Goal: Task Accomplishment & Management: Manage account settings

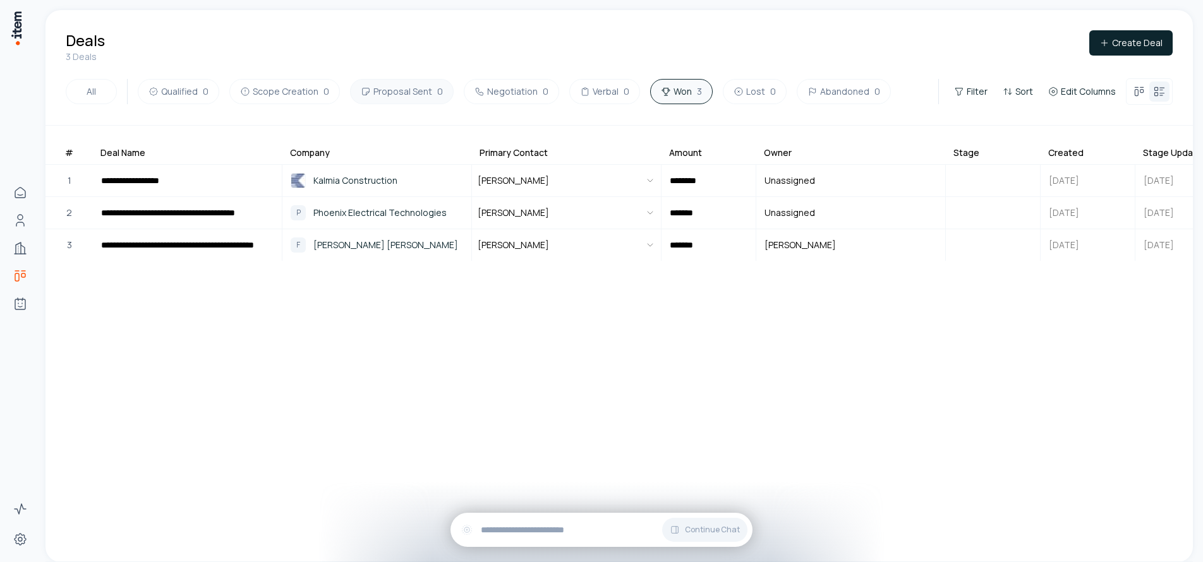
click at [408, 95] on button "Proposal Sent 0" at bounding box center [402, 91] width 104 height 25
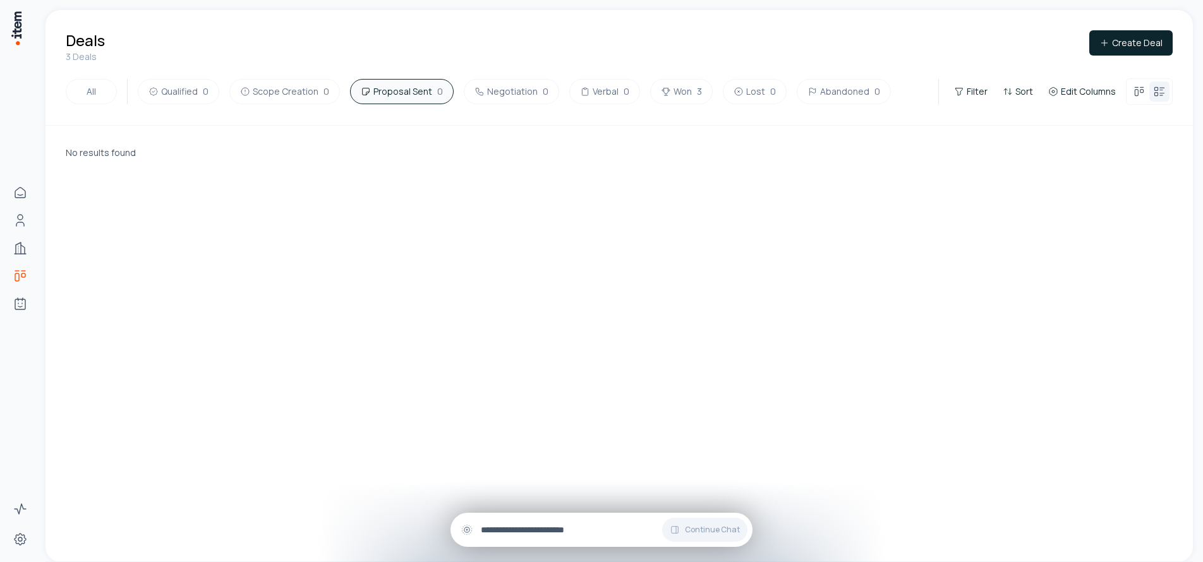
click at [619, 528] on input "text" at bounding box center [612, 530] width 262 height 14
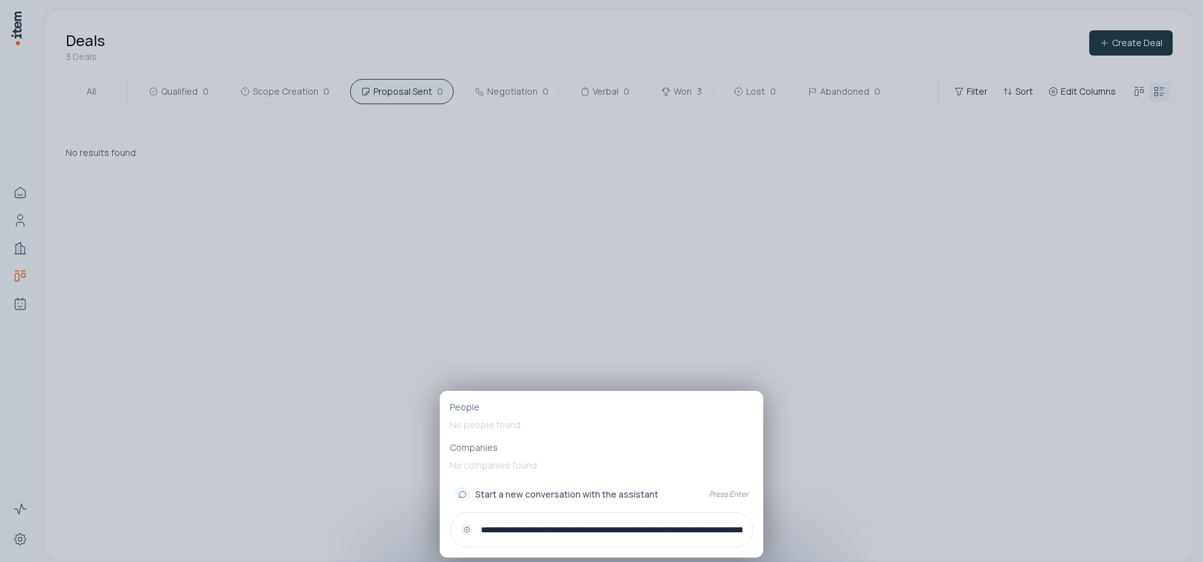
type input "**********"
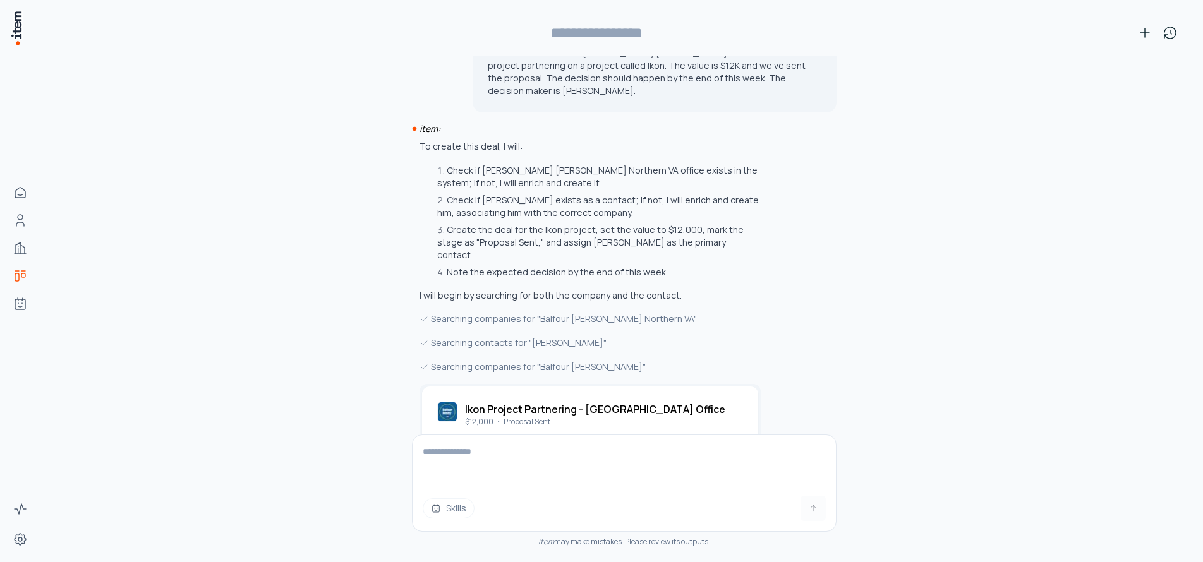
scroll to position [207, 0]
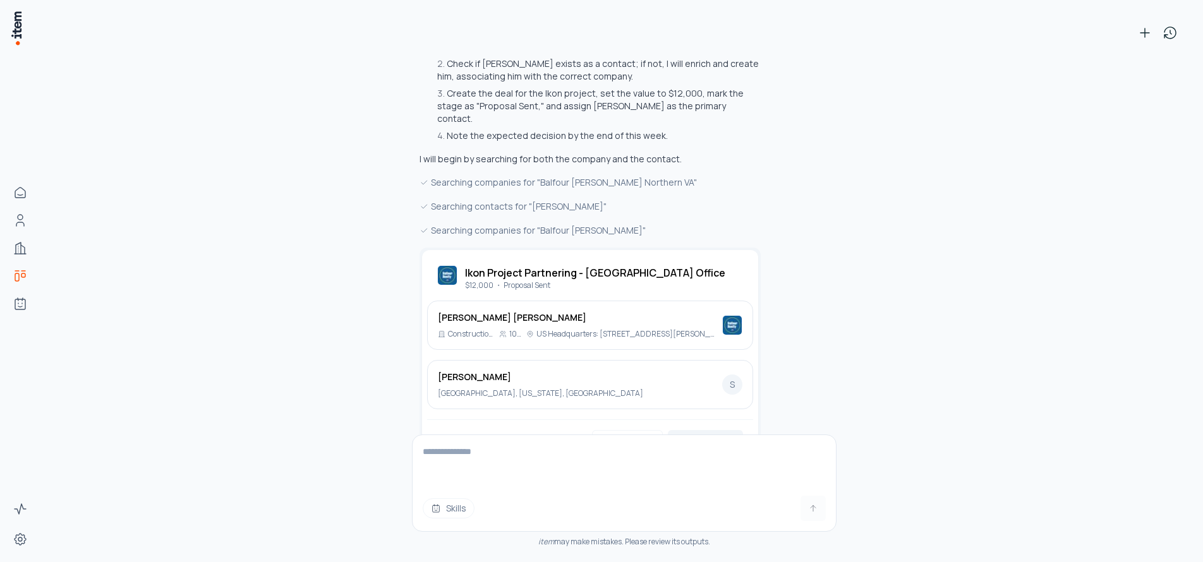
type input "**********"
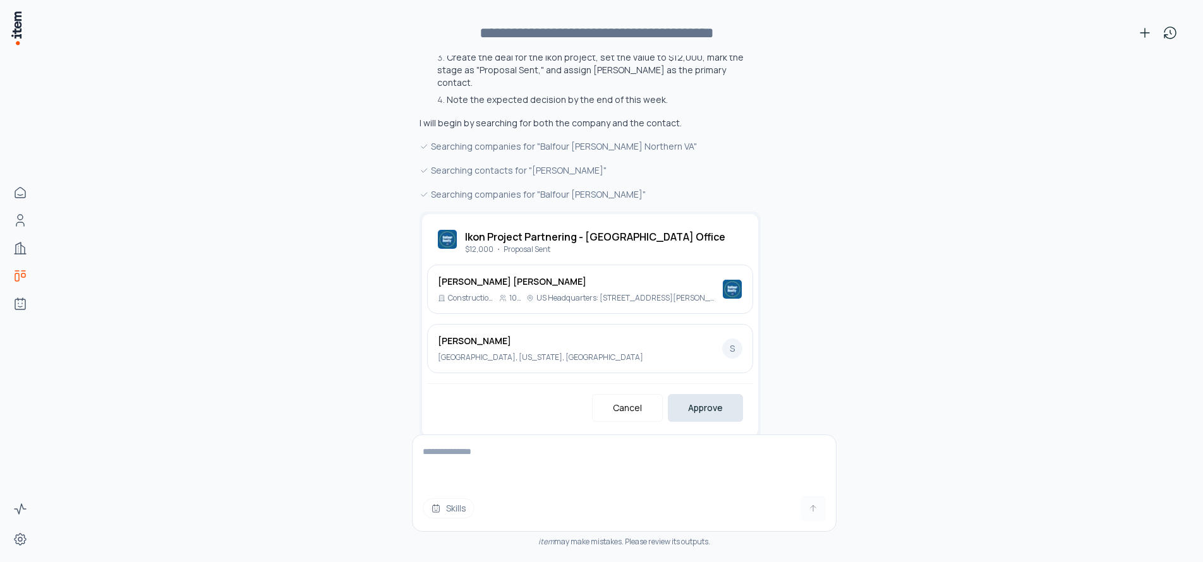
click at [716, 394] on button "Approve" at bounding box center [705, 408] width 75 height 28
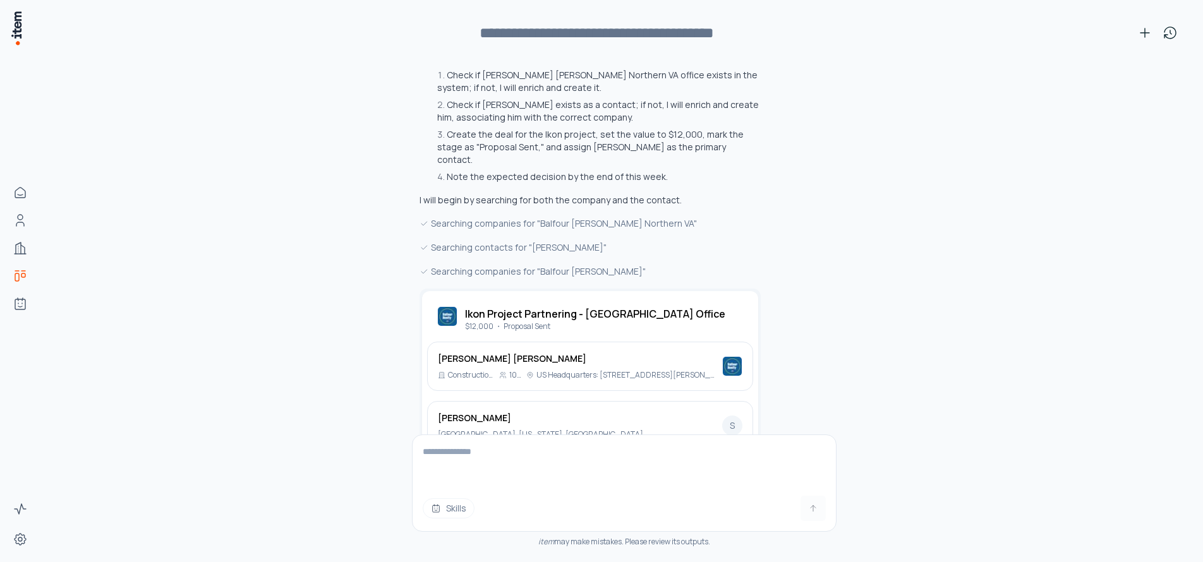
scroll to position [288, 0]
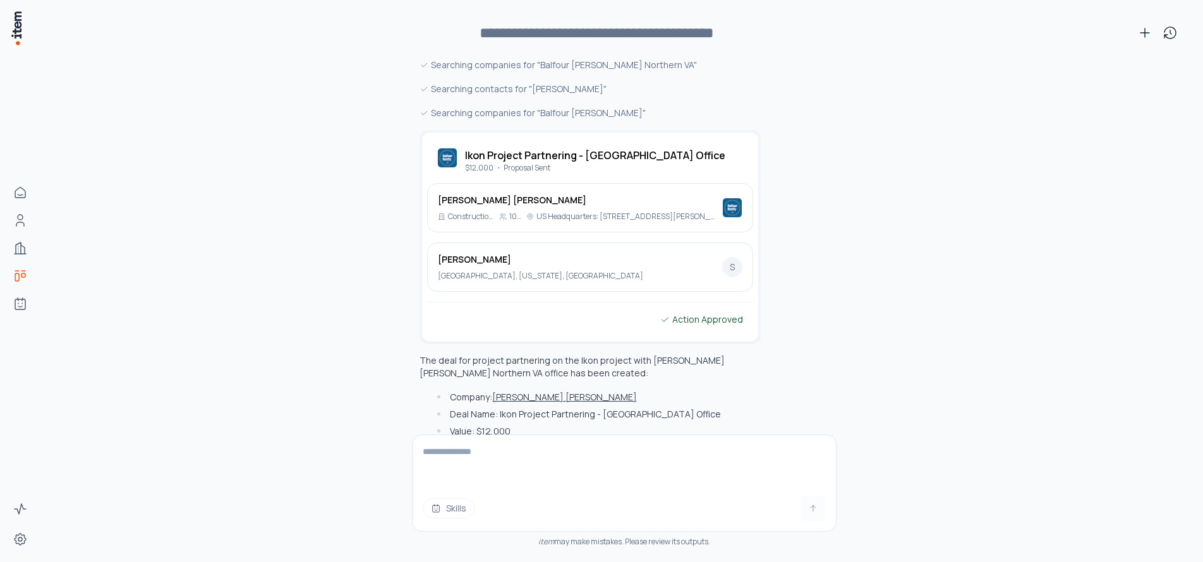
click at [631, 148] on h2 "Ikon Project Partnering - [GEOGRAPHIC_DATA] Office" at bounding box center [595, 155] width 260 height 15
click at [622, 148] on h2 "Ikon Project Partnering - [GEOGRAPHIC_DATA] Office" at bounding box center [595, 155] width 260 height 15
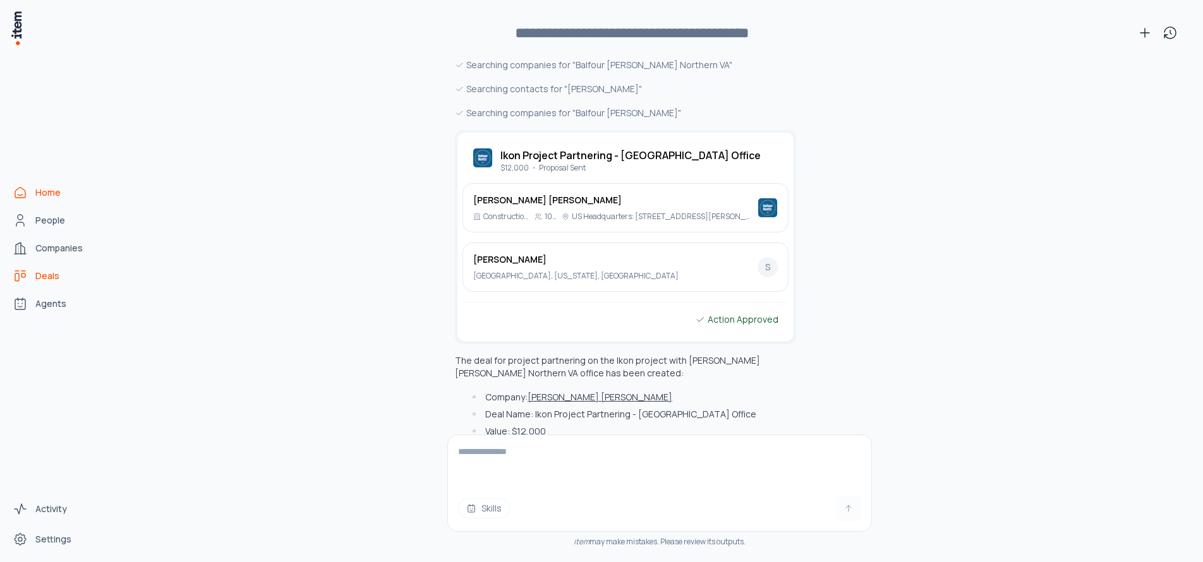
click at [25, 200] on link "Home" at bounding box center [56, 192] width 96 height 25
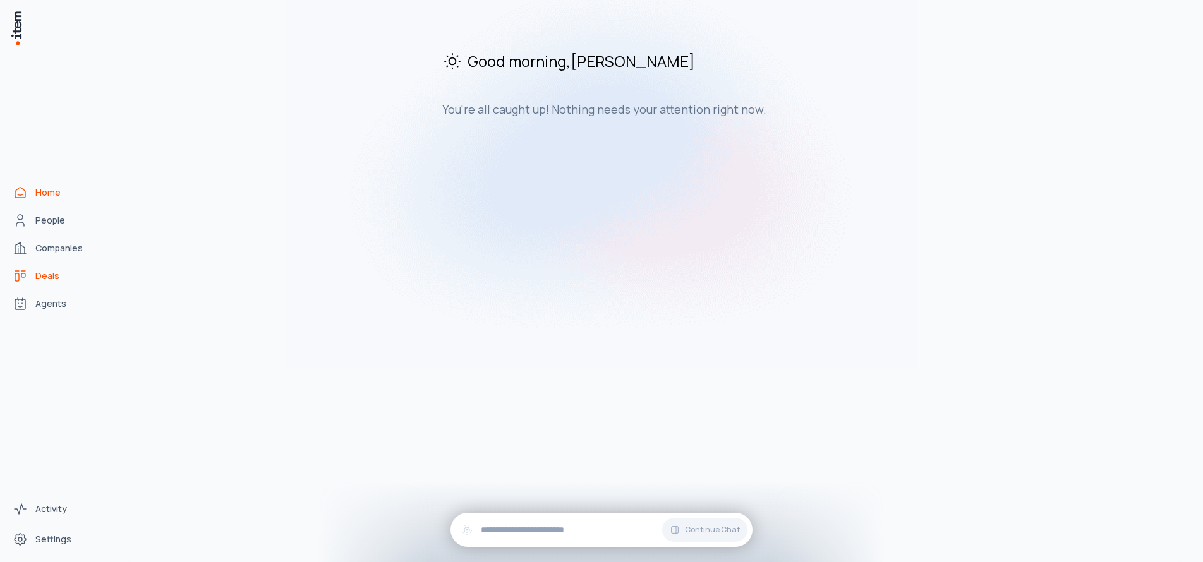
click at [58, 278] on span "Deals" at bounding box center [47, 276] width 24 height 13
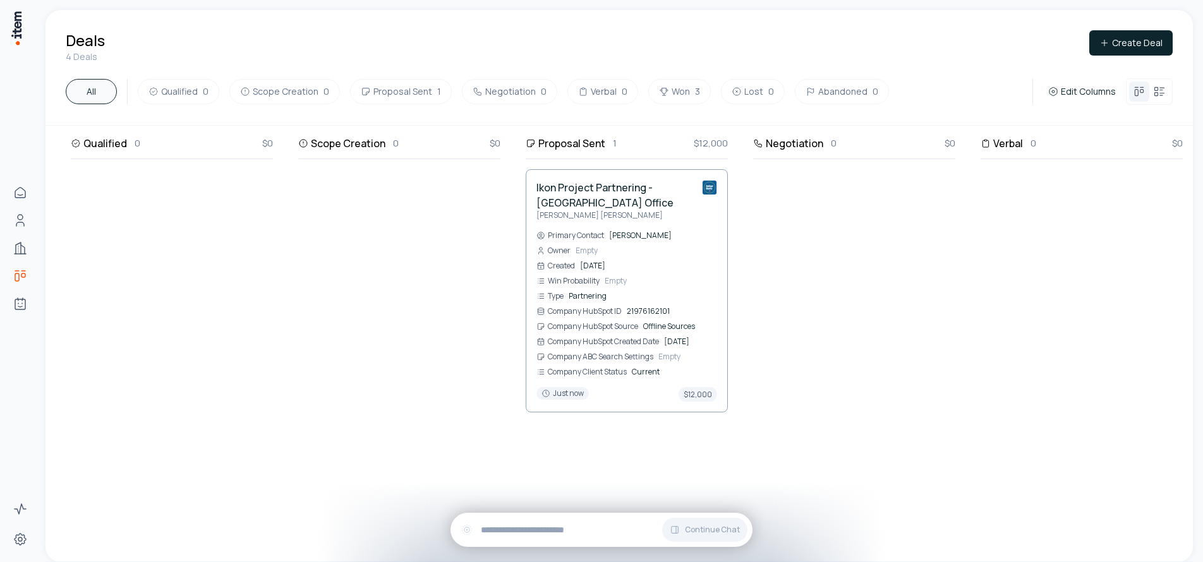
click at [664, 231] on span "[PERSON_NAME]" at bounding box center [663, 236] width 108 height 10
click at [563, 250] on div "Owner" at bounding box center [554, 251] width 34 height 10
click at [703, 186] on img at bounding box center [709, 187] width 15 height 15
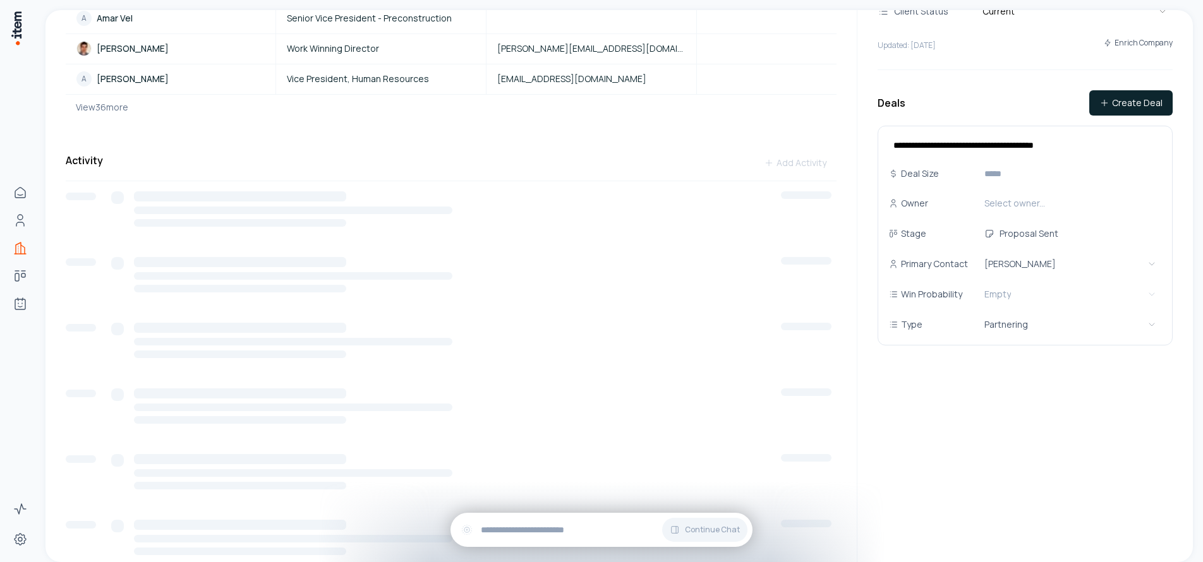
scroll to position [413, 0]
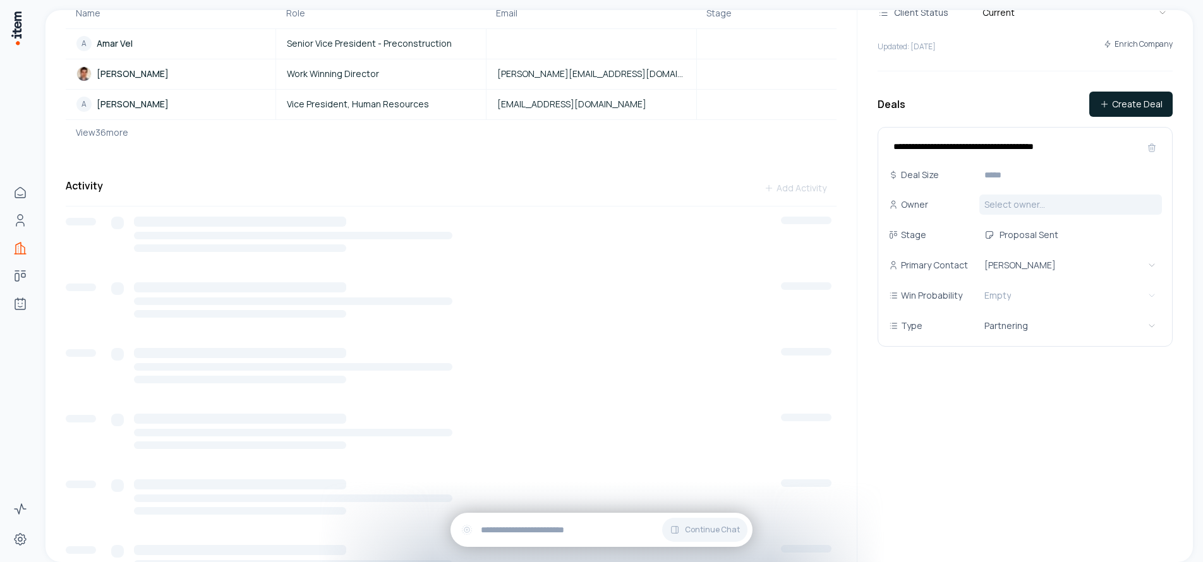
click at [1014, 185] on html "**********" at bounding box center [601, 281] width 1203 height 562
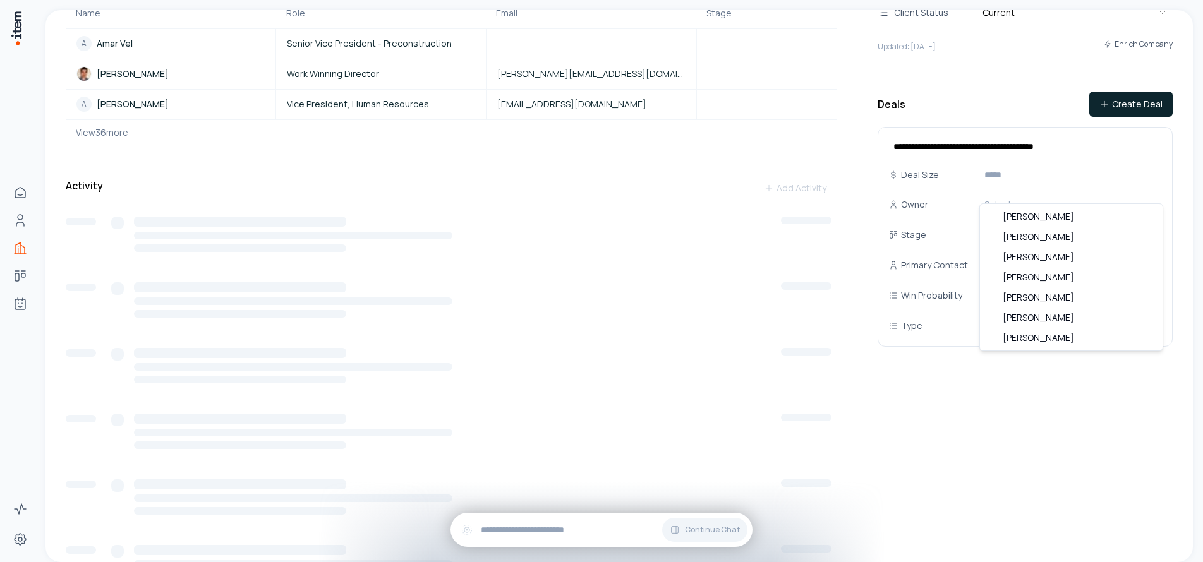
scroll to position [224, 0]
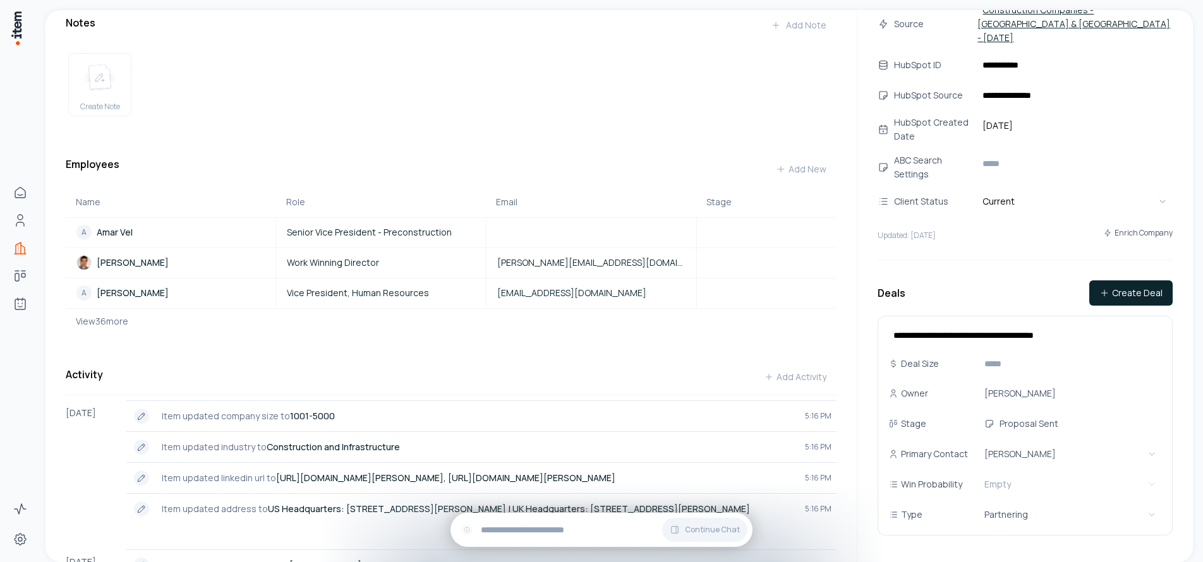
click at [672, 80] on div "Create Note" at bounding box center [451, 84] width 771 height 83
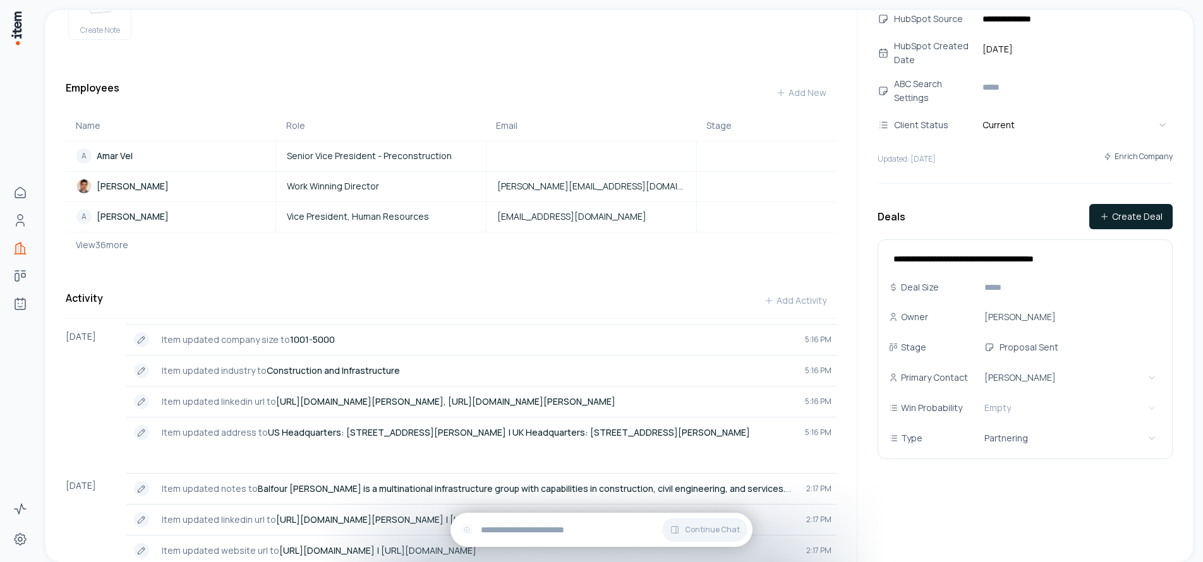
scroll to position [338, 0]
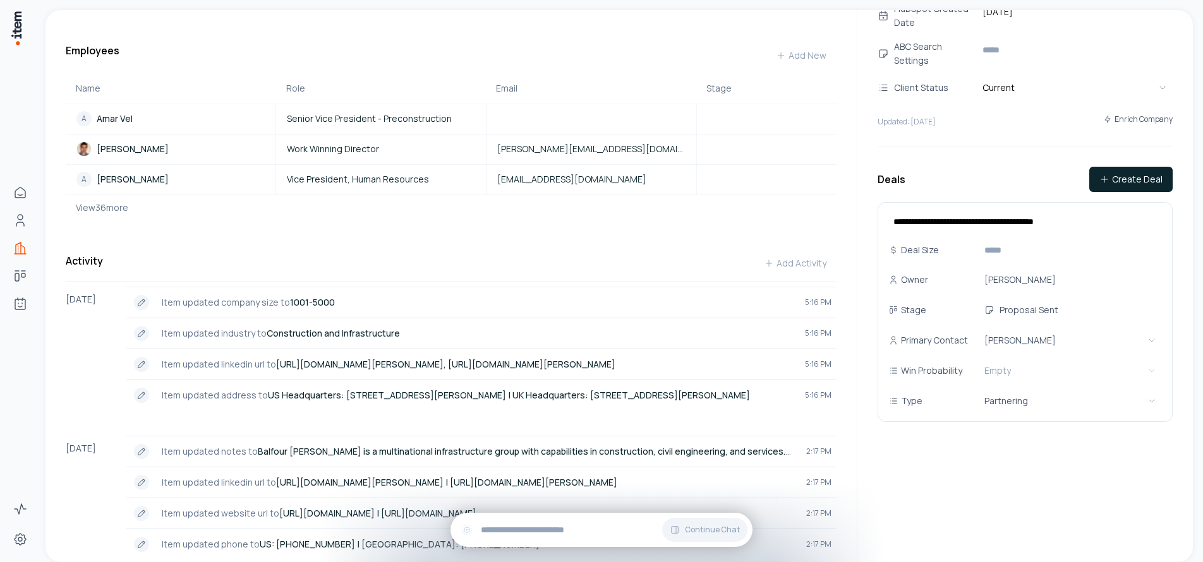
click at [898, 172] on h3 "Deals" at bounding box center [892, 179] width 28 height 15
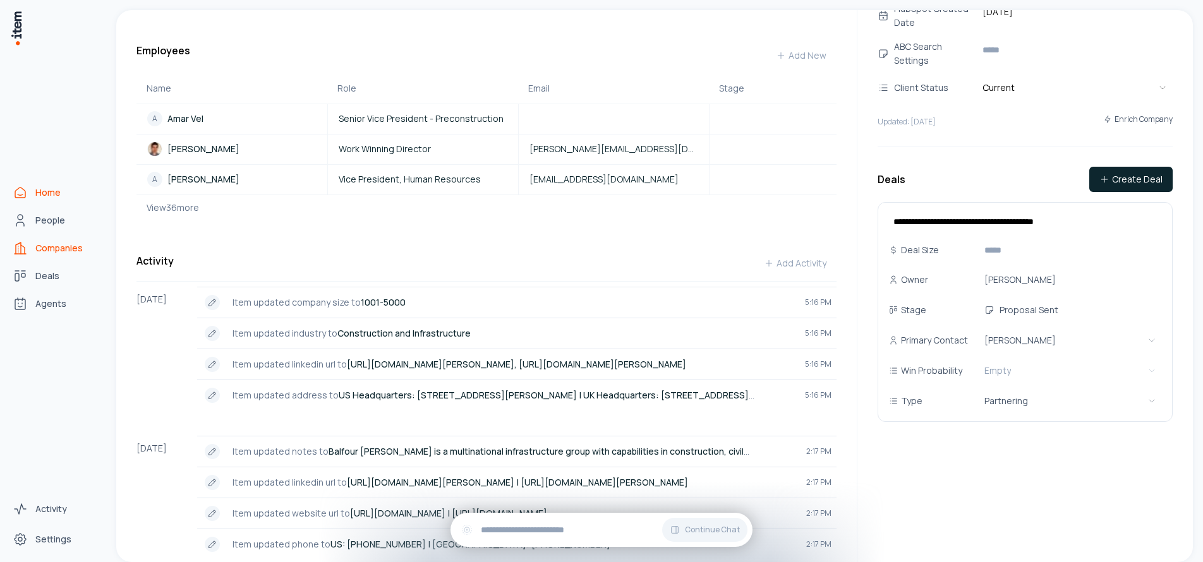
click at [23, 200] on link "Home" at bounding box center [56, 192] width 96 height 25
